Goal: Information Seeking & Learning: Learn about a topic

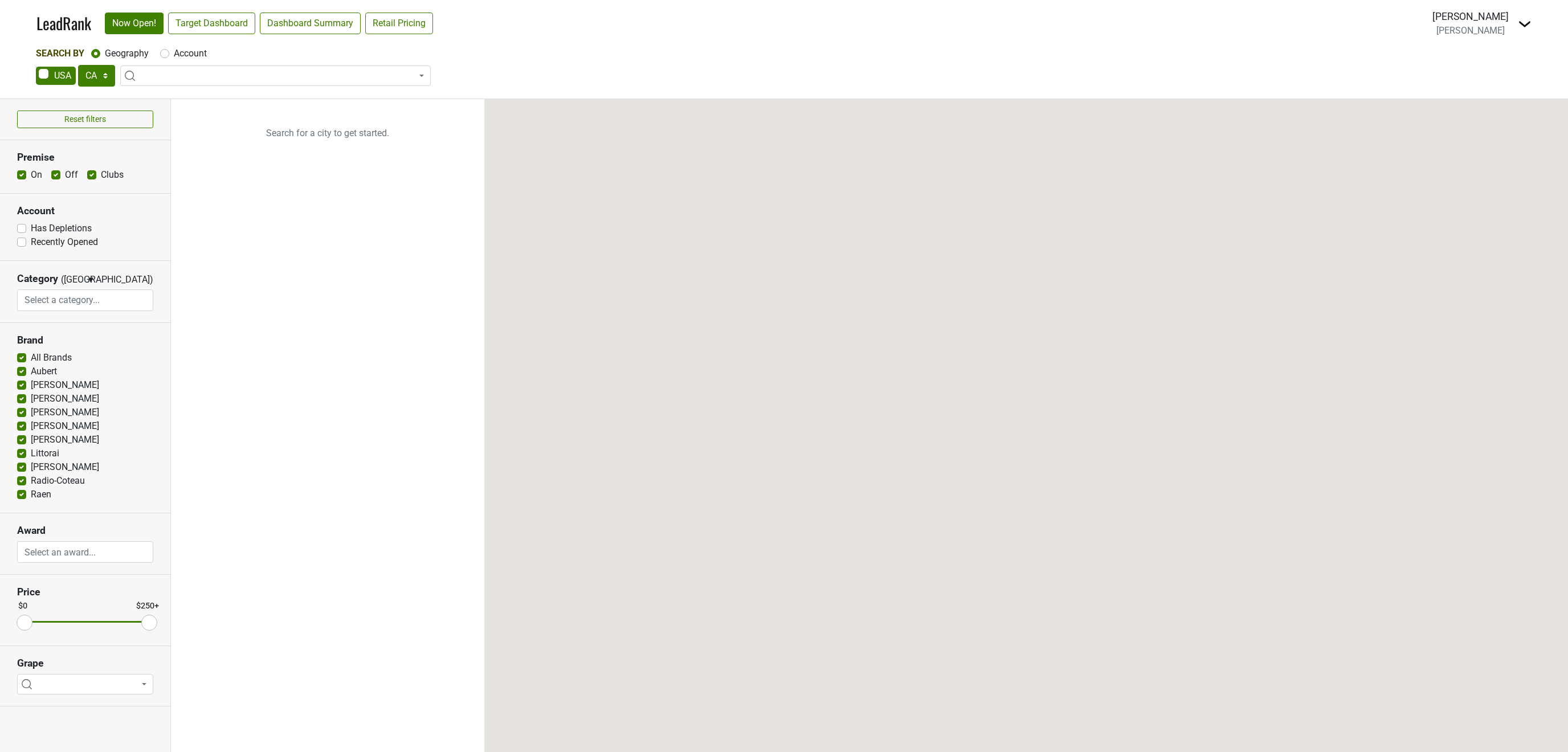
select select "CA"
select select
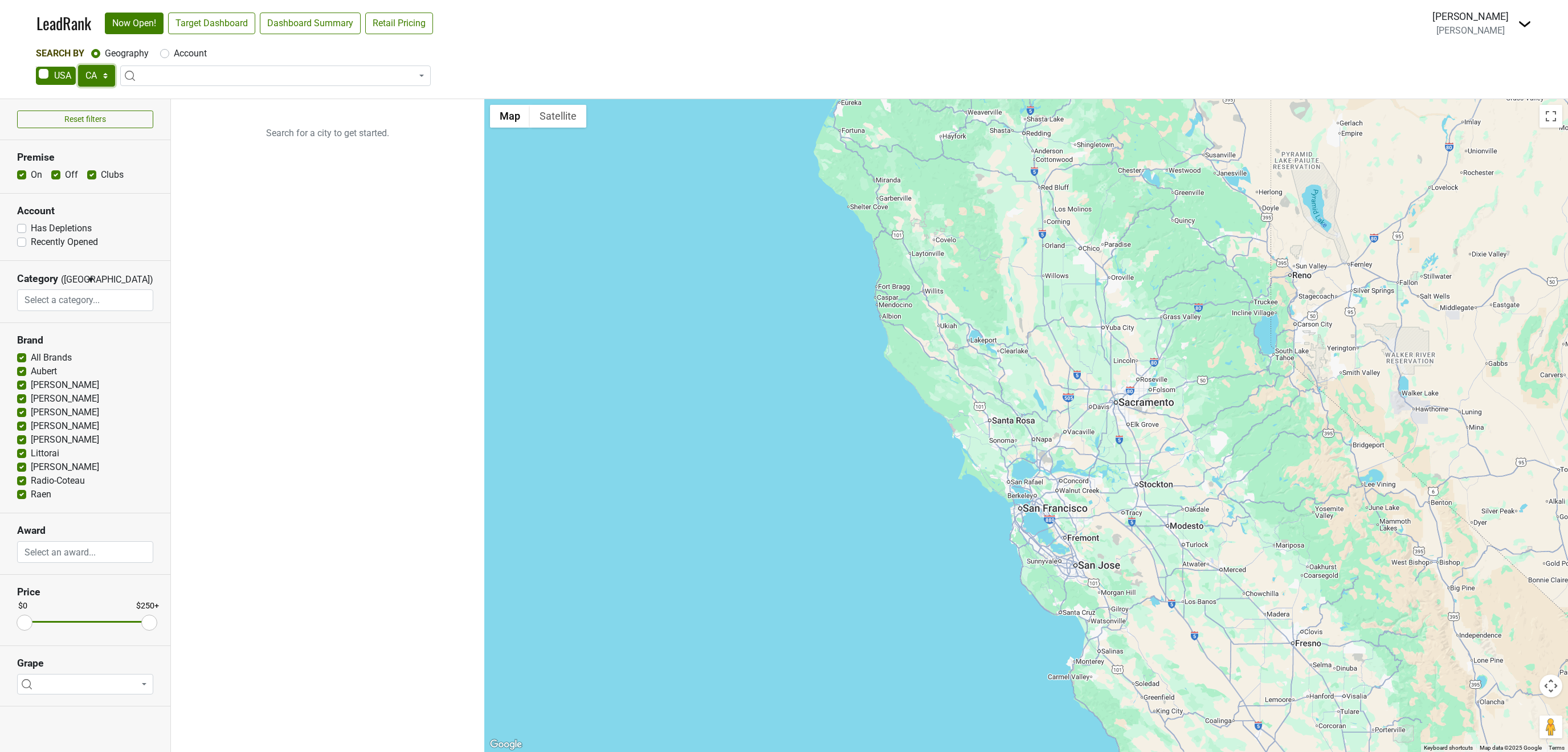
click at [78, 65] on select "AK AL AR AZ CA CO CT DC DE FL [GEOGRAPHIC_DATA] HI IA ID IL IN KS [GEOGRAPHIC_D…" at bounding box center [97, 76] width 37 height 22
select select "IL"
click option "IL" at bounding box center [0, 0] width 0 height 0
click at [174, 53] on label "Account" at bounding box center [190, 53] width 33 height 14
click at [166, 53] on input "Account" at bounding box center [165, 52] width 9 height 12
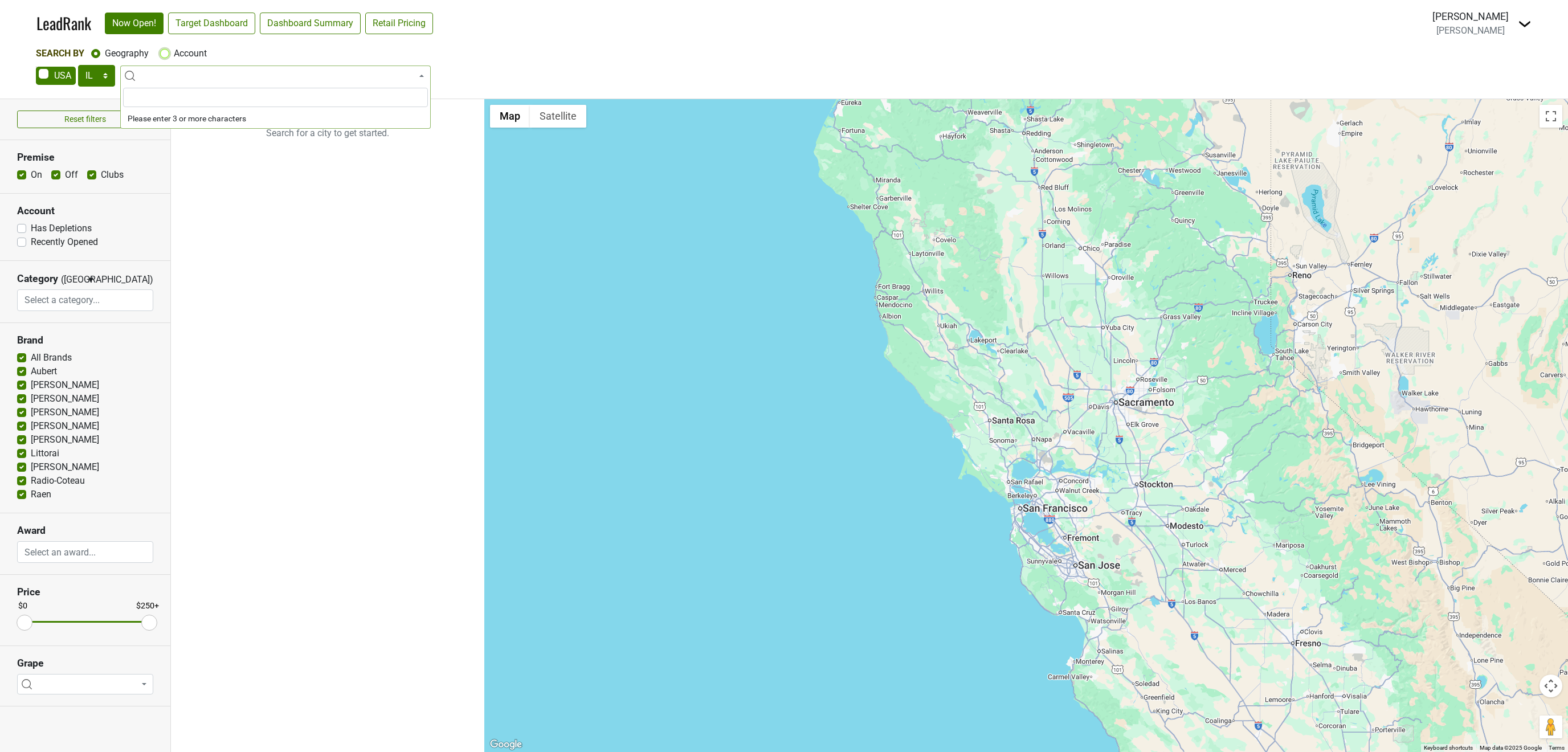
radio input "true"
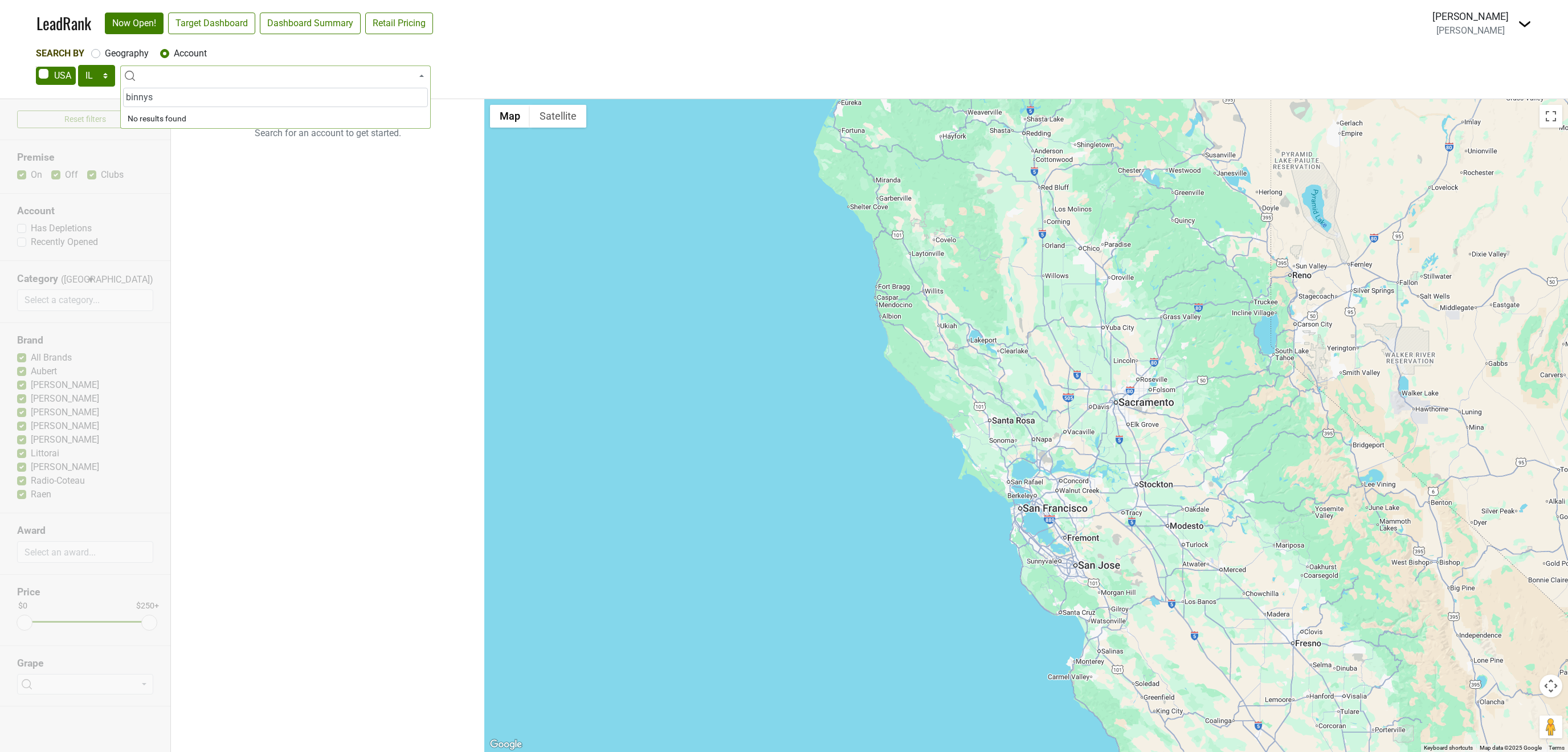
type input "[PERSON_NAME]"
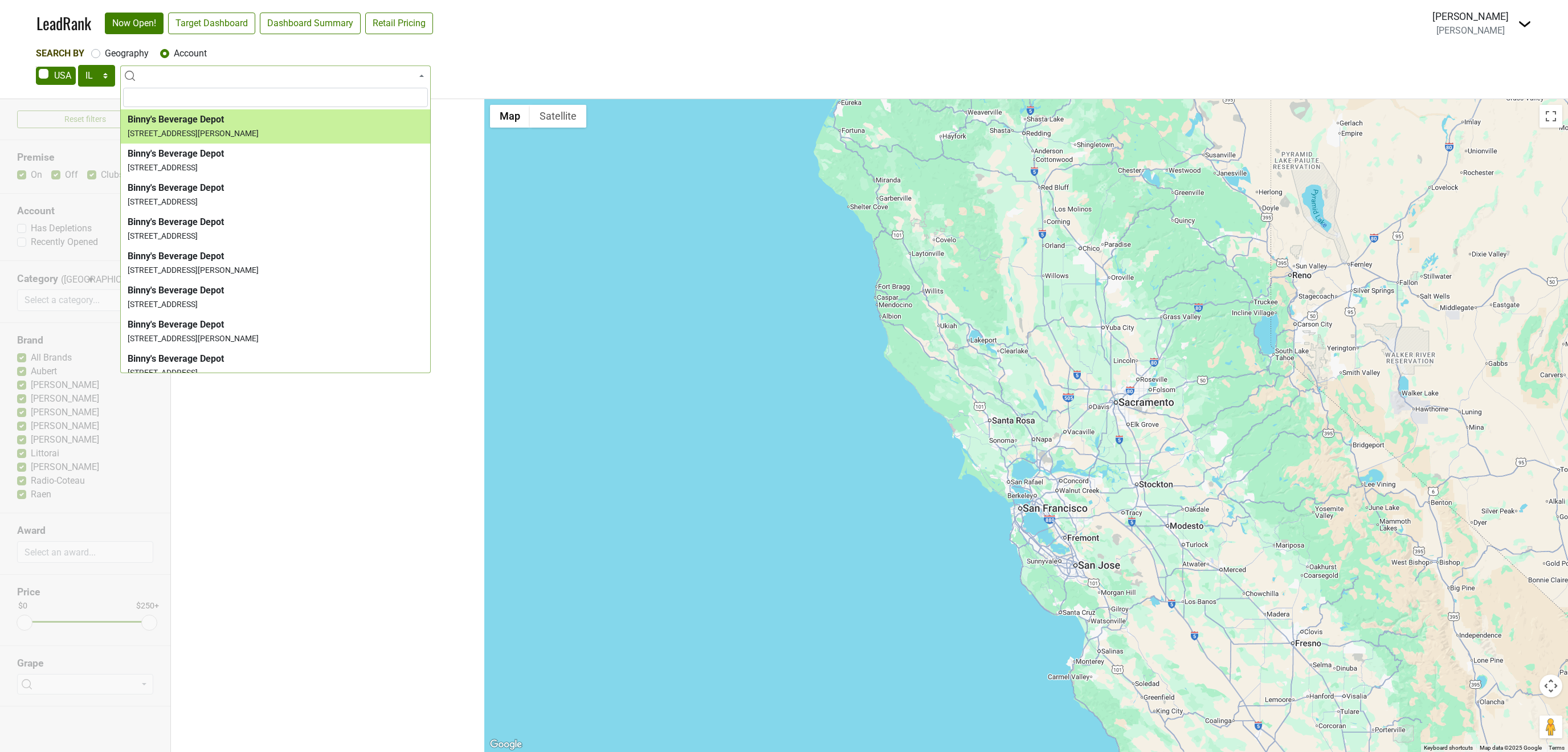
select select "259808"
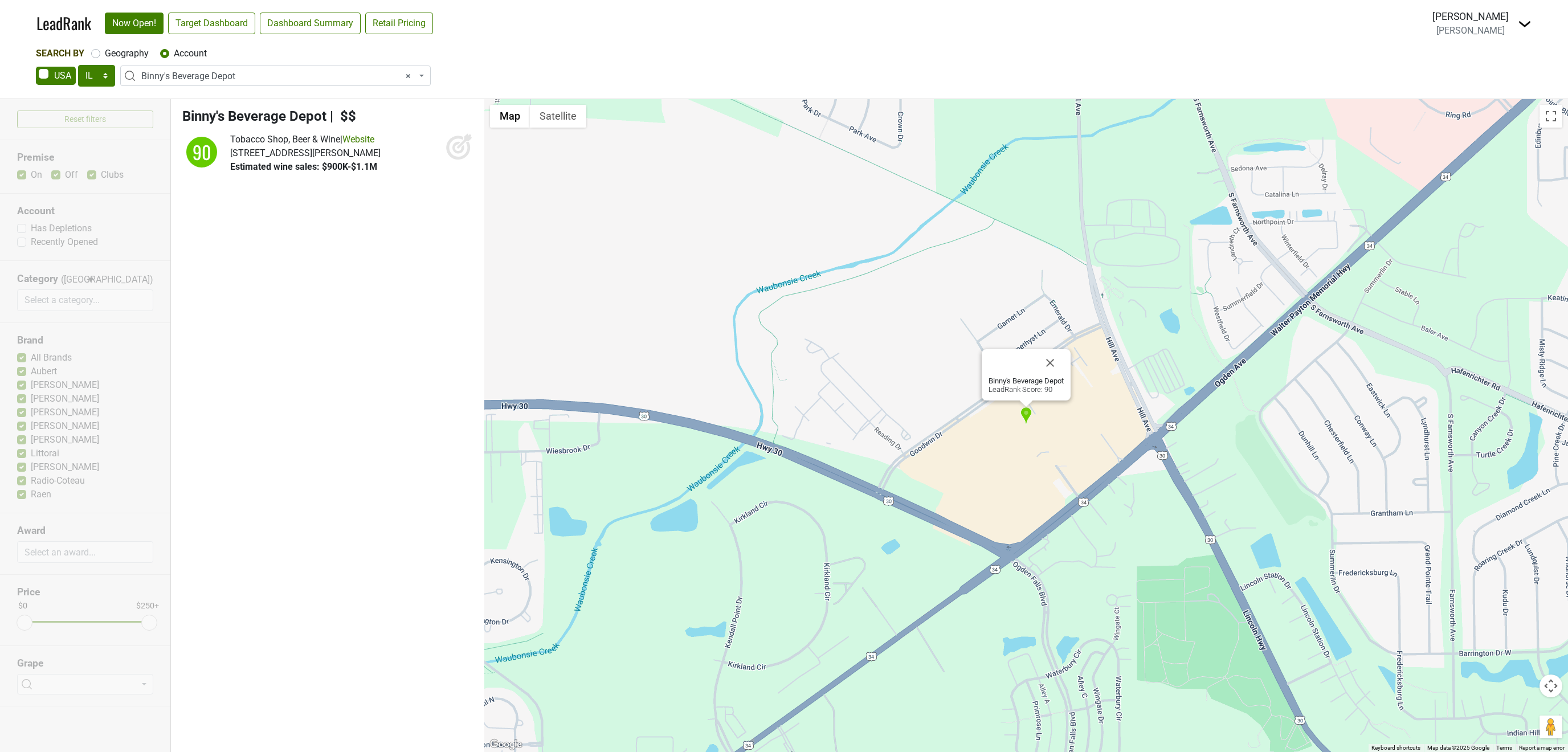
click at [1485, 27] on span "[PERSON_NAME]" at bounding box center [1470, 30] width 68 height 11
click at [1527, 25] on img at bounding box center [1525, 24] width 14 height 14
click at [1495, 64] on link "Open Breakdown" at bounding box center [1484, 64] width 96 height 19
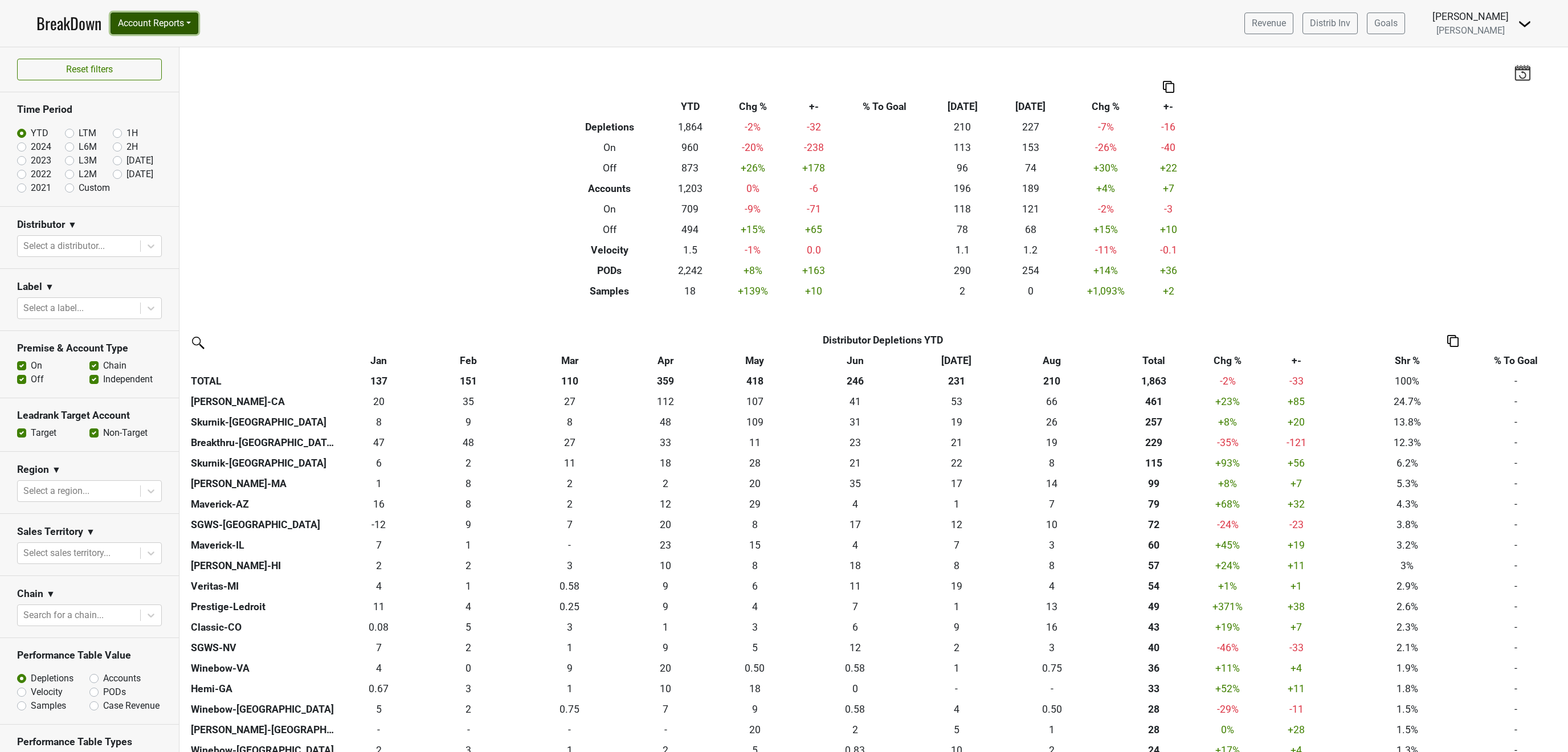
click at [157, 22] on button "Account Reports" at bounding box center [154, 23] width 88 height 22
drag, startPoint x: 172, startPoint y: 25, endPoint x: 158, endPoint y: 106, distance: 82.2
click at [172, 24] on button "Account Reports" at bounding box center [154, 23] width 88 height 22
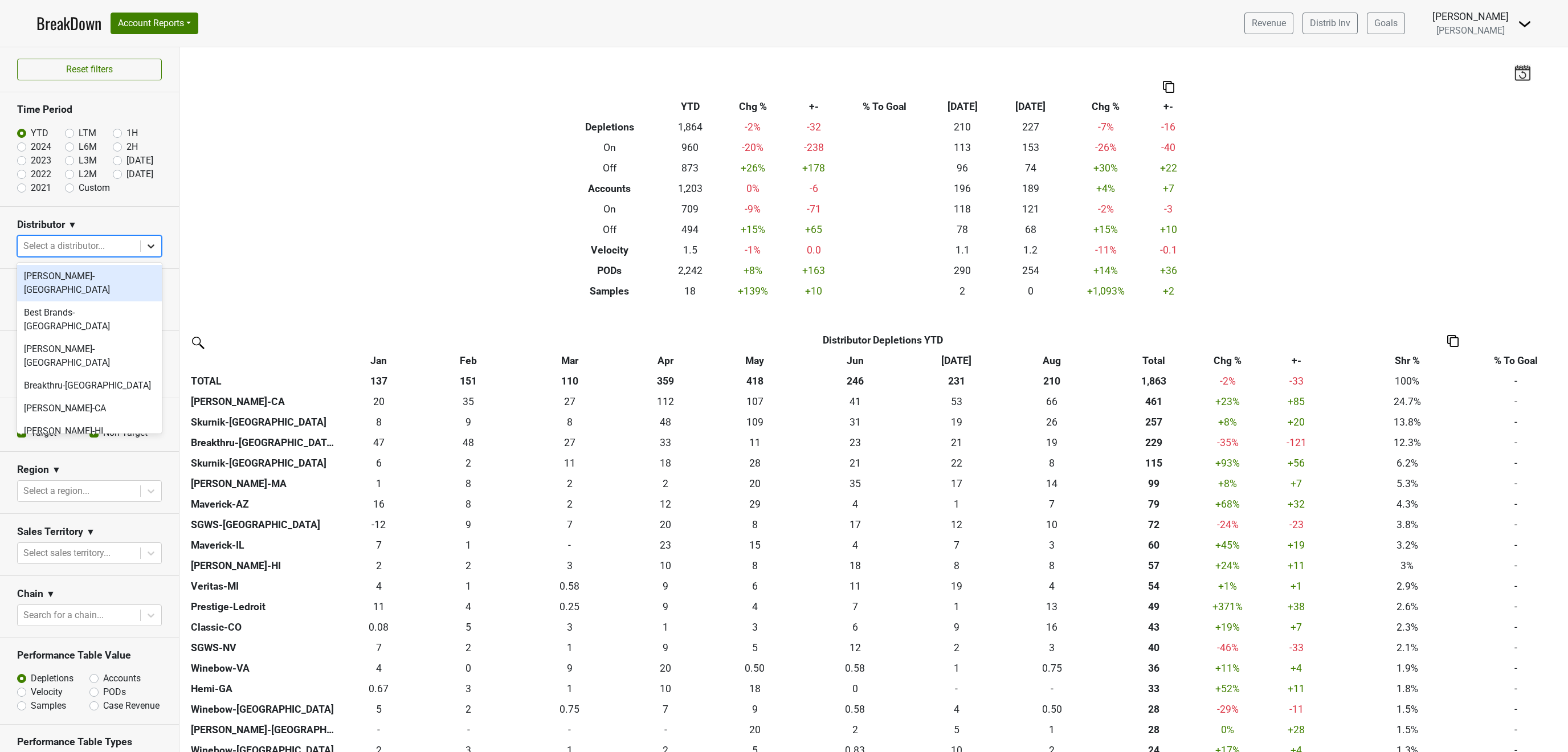
click at [146, 243] on icon at bounding box center [150, 246] width 12 height 12
click at [74, 410] on div "Maverick-IL" at bounding box center [89, 421] width 145 height 22
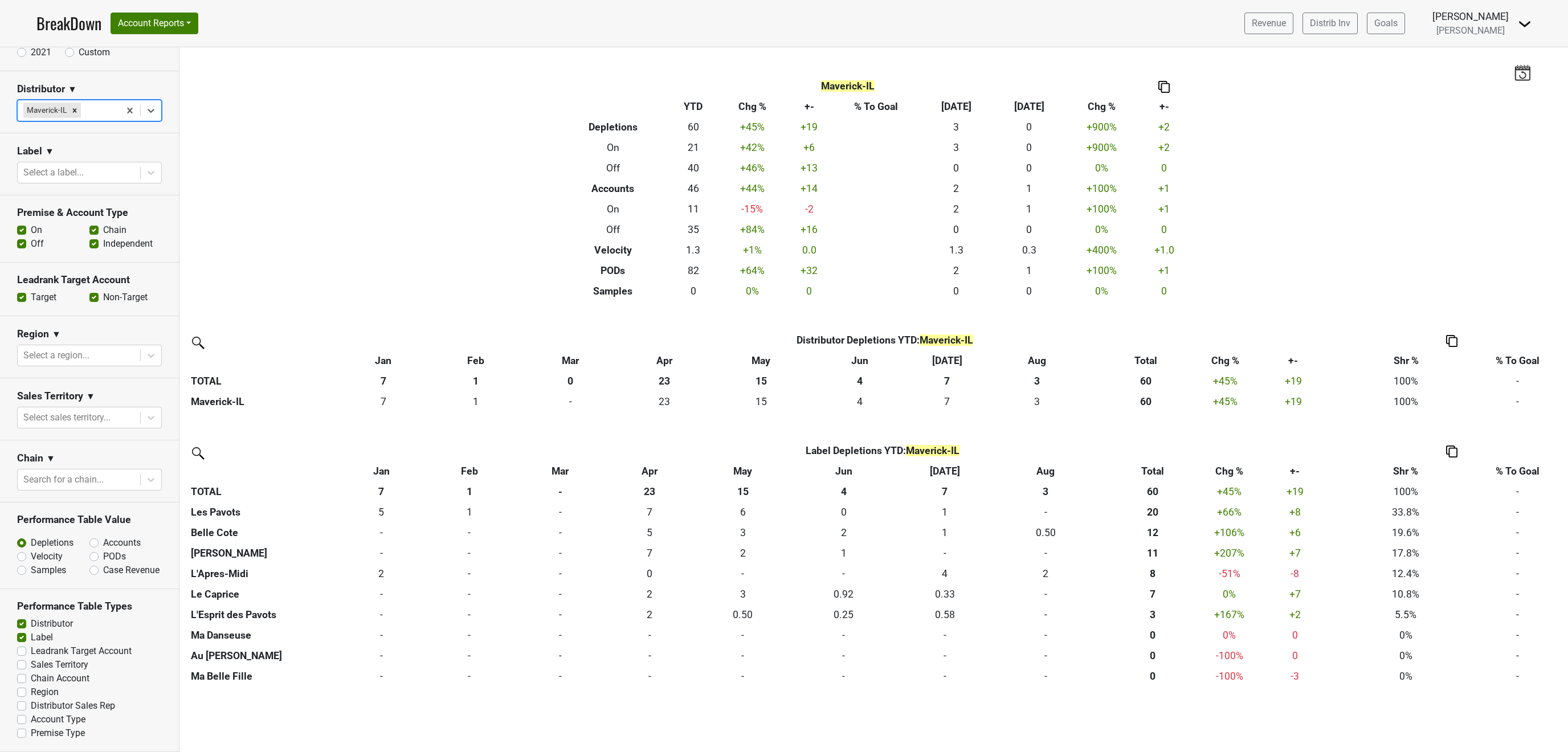
scroll to position [141, 0]
click at [103, 541] on label "Accounts" at bounding box center [122, 543] width 38 height 14
click at [94, 541] on input "Accounts" at bounding box center [123, 542] width 69 height 12
radio input "true"
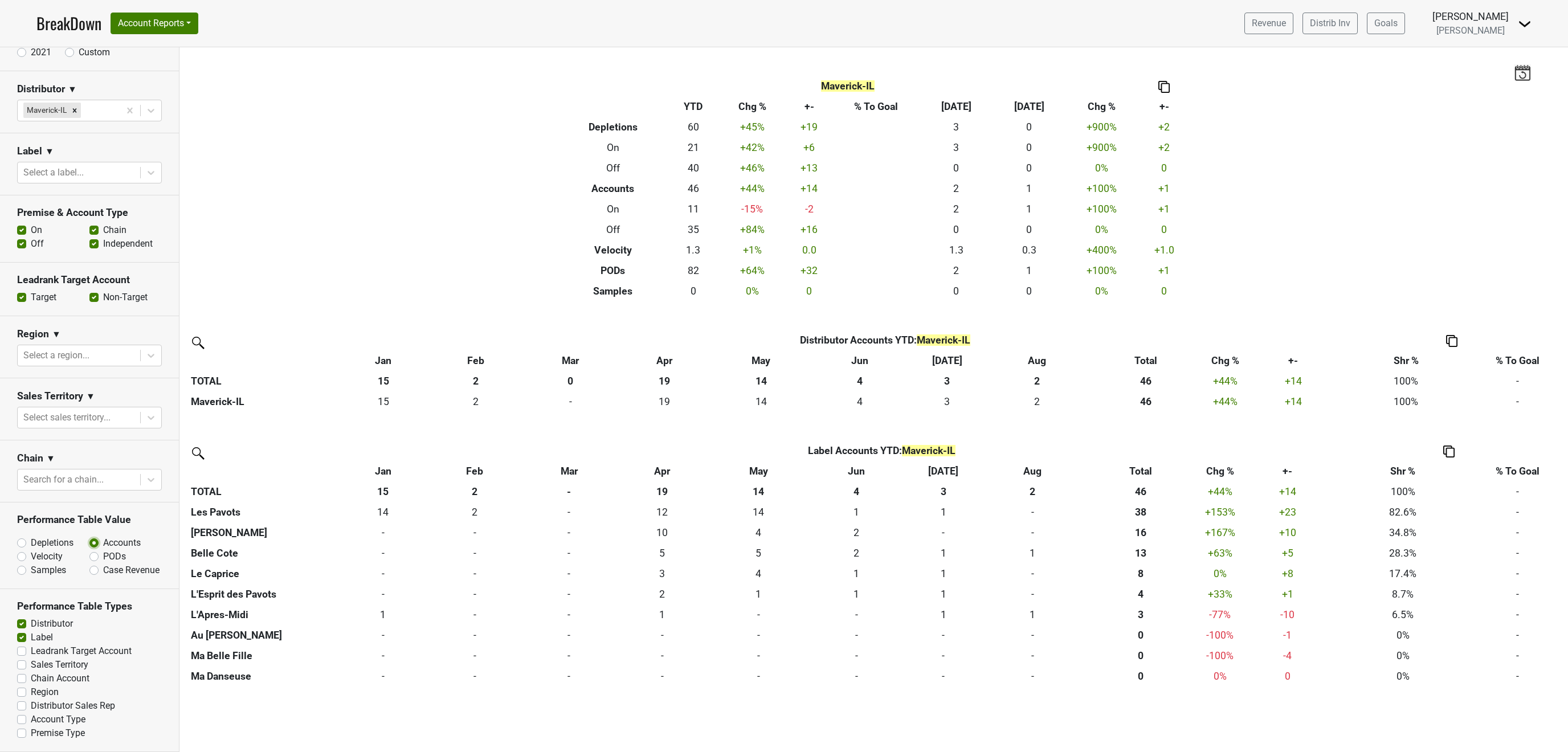
scroll to position [0, 0]
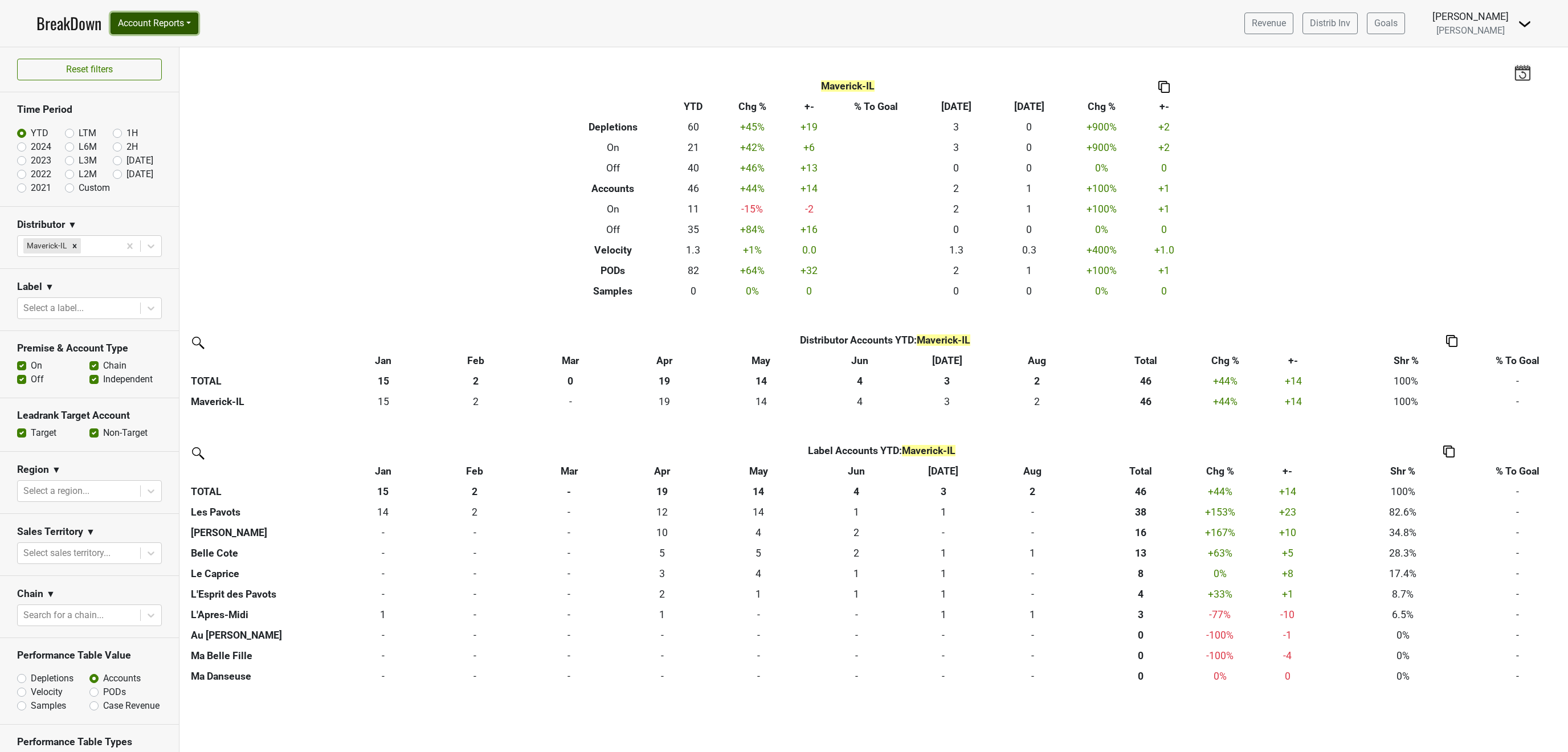
click at [153, 25] on button "Account Reports" at bounding box center [154, 23] width 88 height 22
click at [154, 48] on link "SuperRanker" at bounding box center [161, 50] width 101 height 19
click at [1161, 87] on img at bounding box center [1164, 86] width 12 height 12
click at [1178, 46] on div "Copy as Image" at bounding box center [1166, 49] width 57 height 16
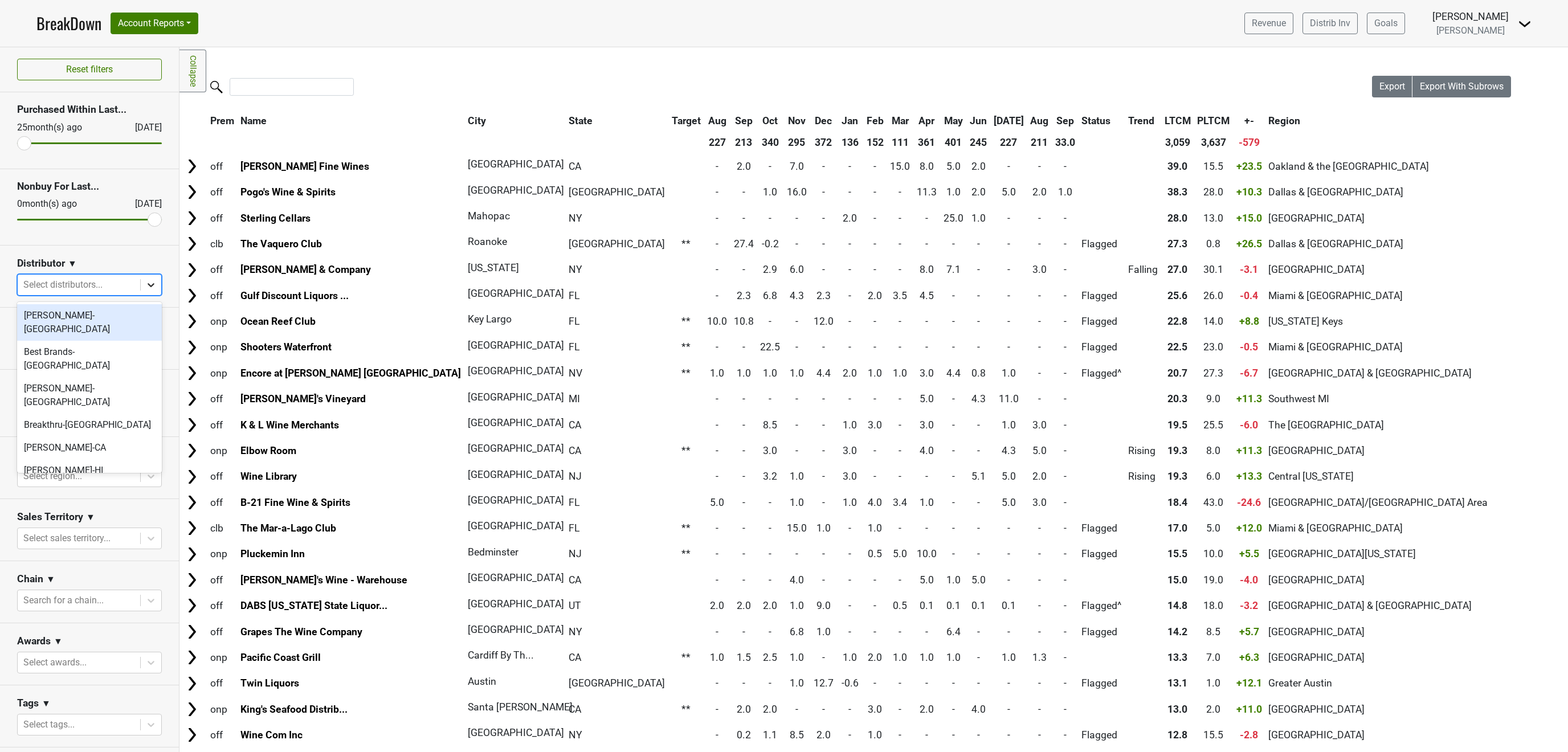
click at [145, 288] on icon at bounding box center [150, 285] width 12 height 12
click at [64, 450] on div "Maverick-IL" at bounding box center [89, 461] width 145 height 22
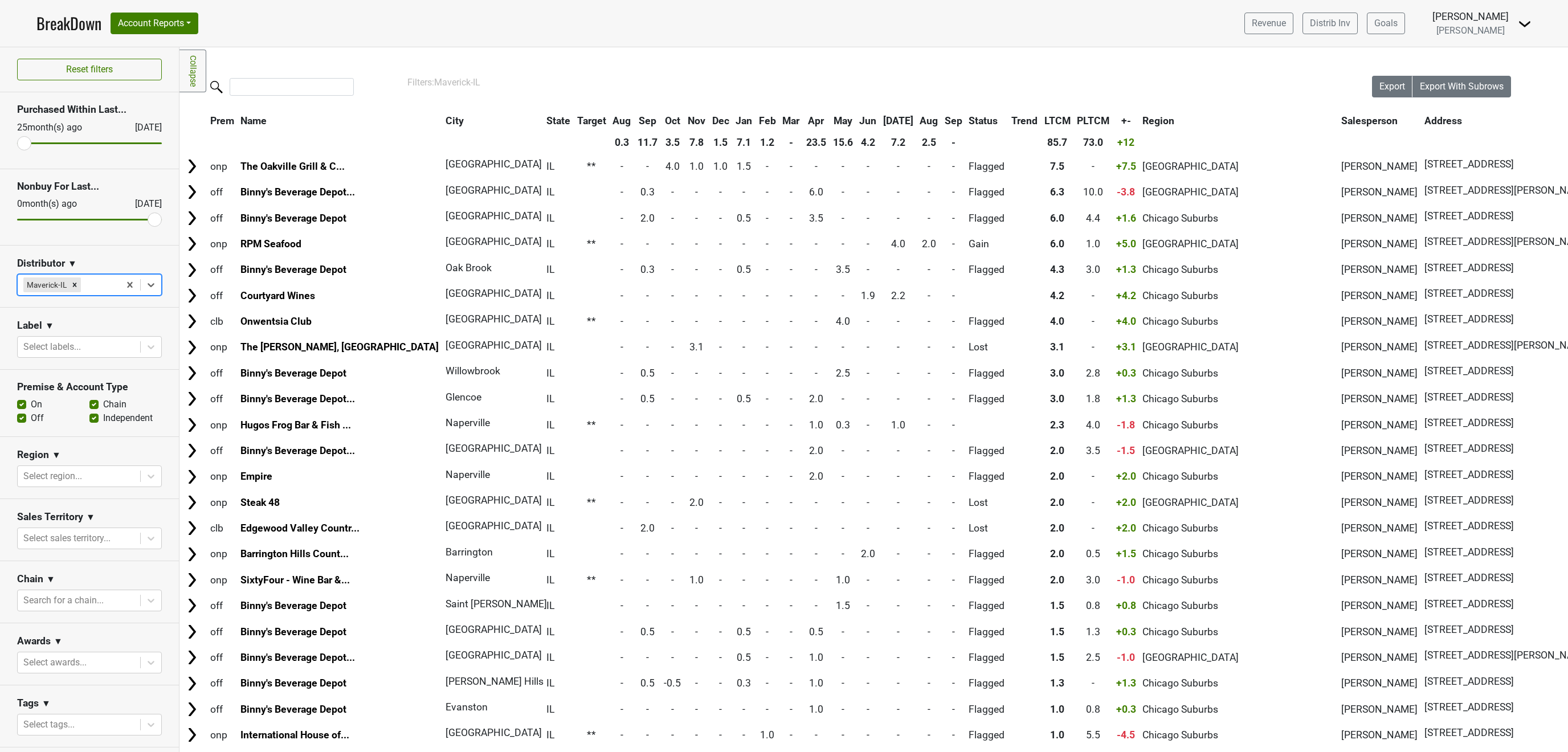
click at [103, 420] on label "Independent" at bounding box center [128, 419] width 50 height 14
click at [95, 420] on input "Independent" at bounding box center [94, 417] width 9 height 12
checkbox input "false"
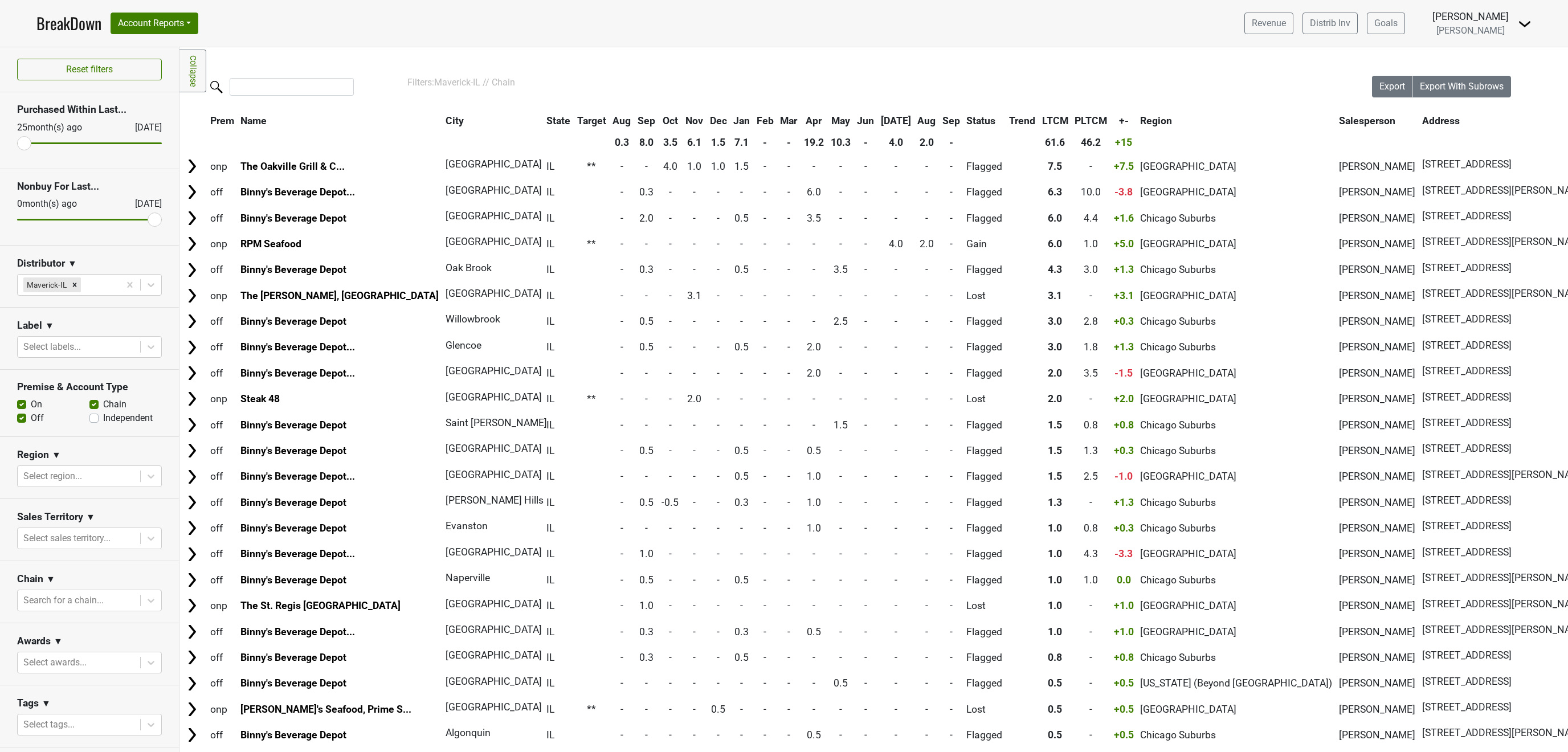
click at [31, 409] on label "On" at bounding box center [36, 405] width 12 height 14
click at [21, 409] on input "On" at bounding box center [22, 403] width 9 height 12
checkbox input "false"
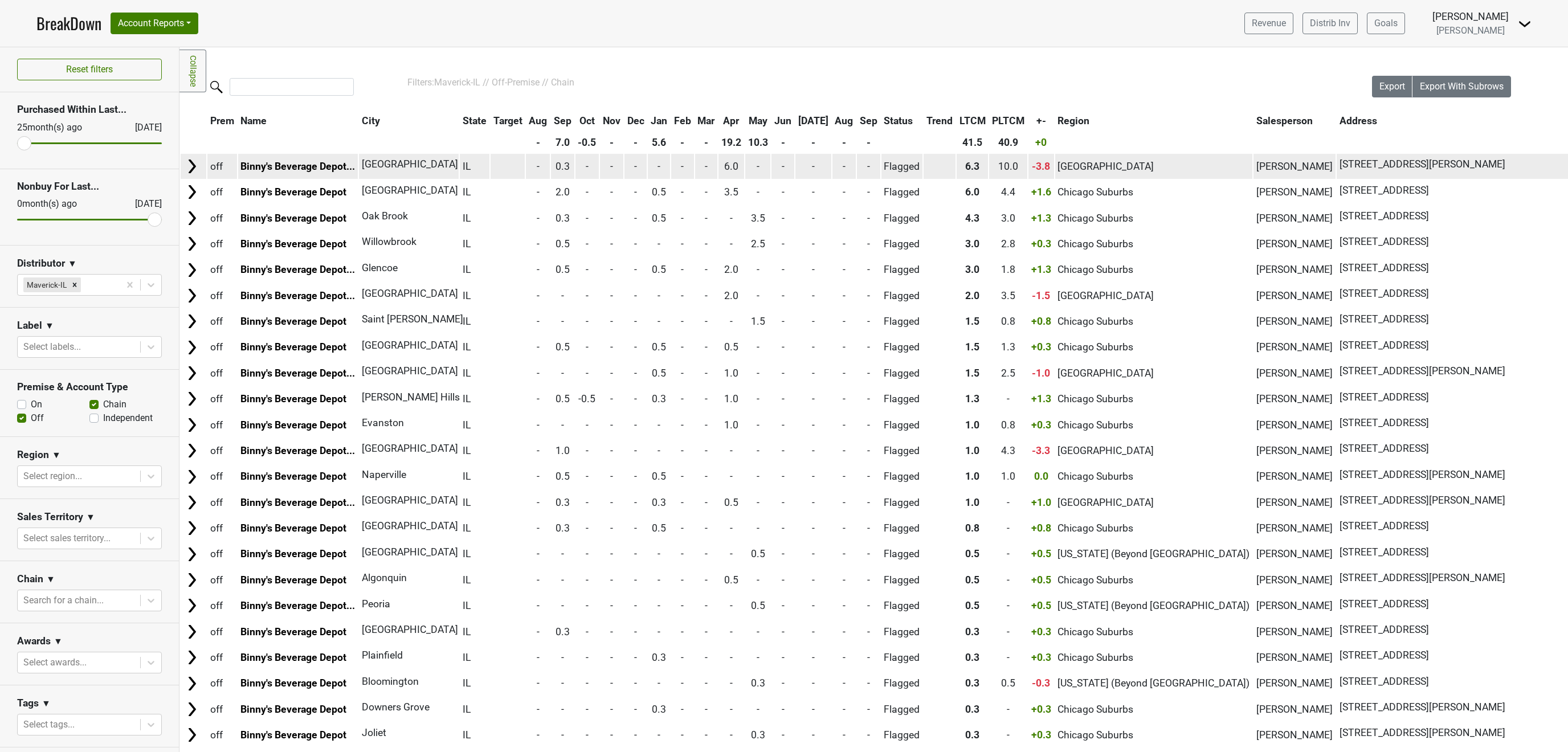
click at [195, 162] on img at bounding box center [192, 167] width 17 height 17
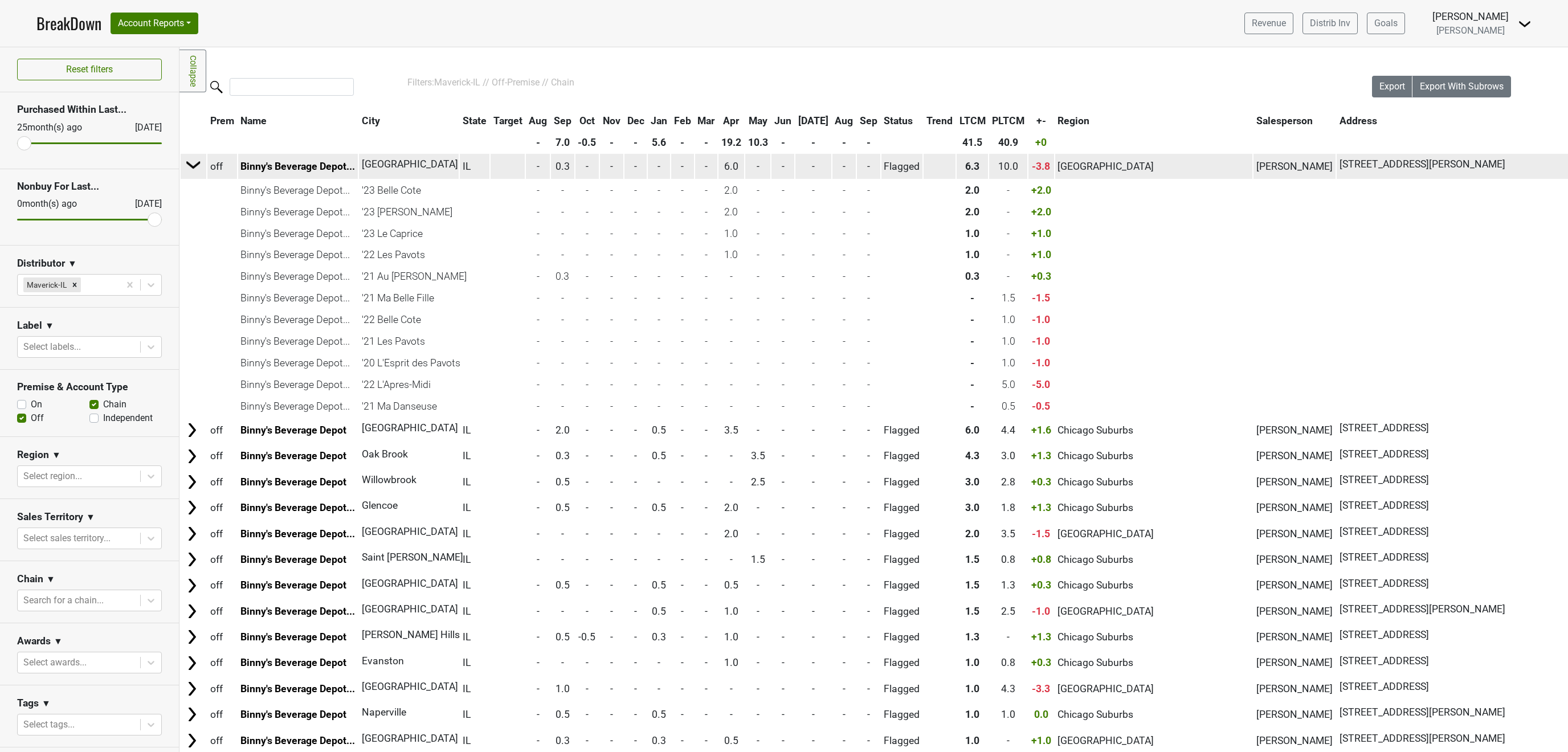
click at [198, 160] on img at bounding box center [194, 164] width 17 height 17
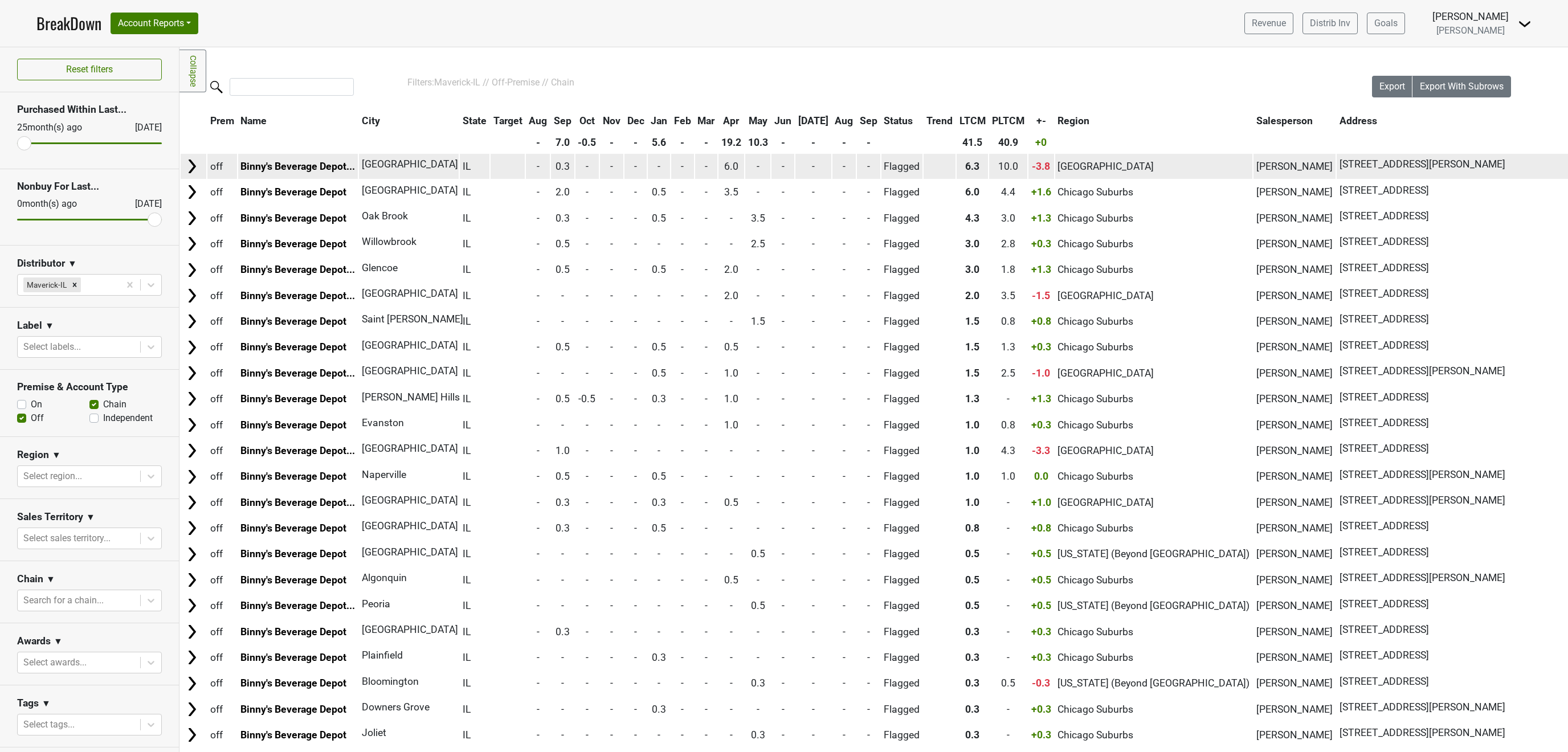
click at [198, 160] on img at bounding box center [192, 167] width 17 height 17
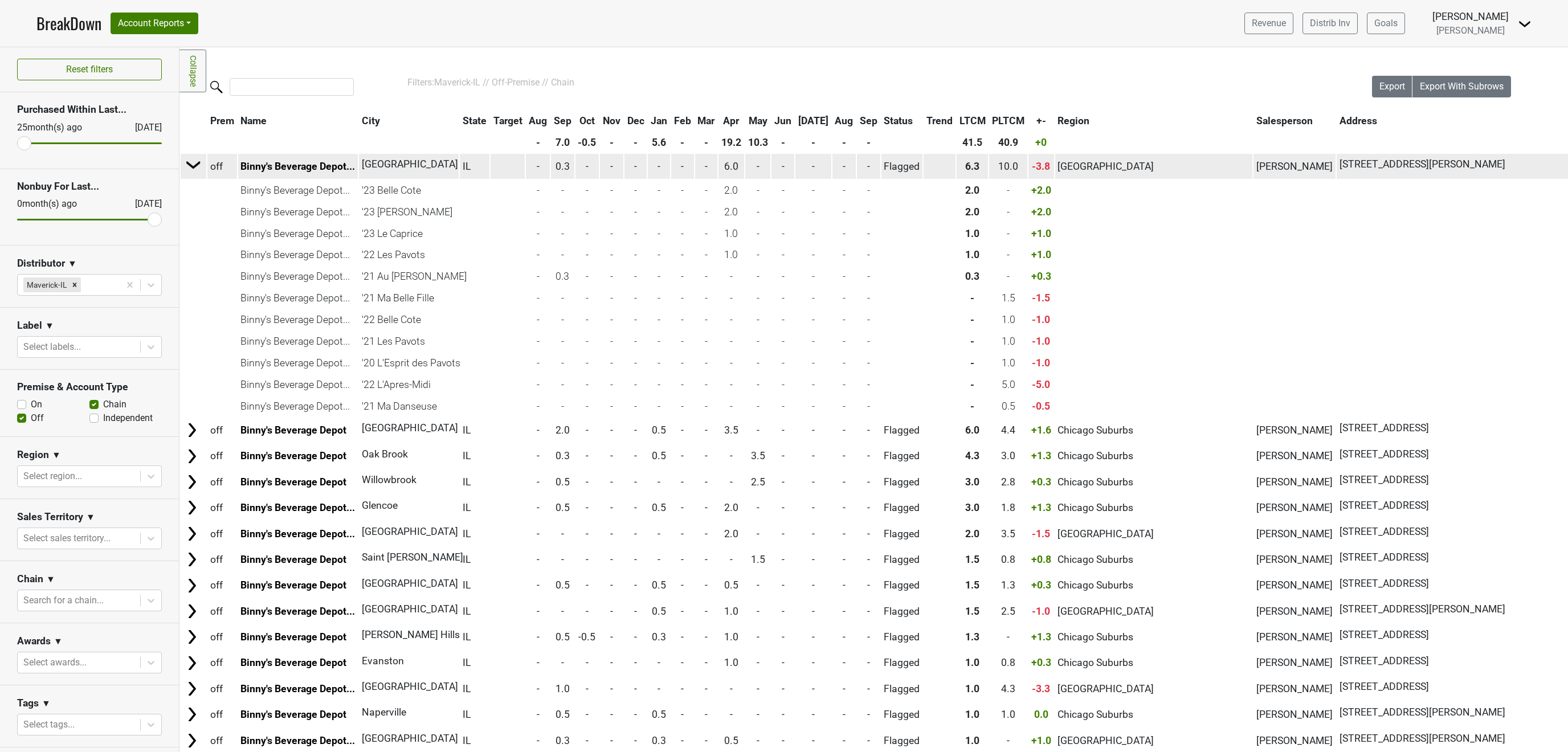
click at [198, 160] on img at bounding box center [194, 164] width 17 height 17
